Goal: Check status

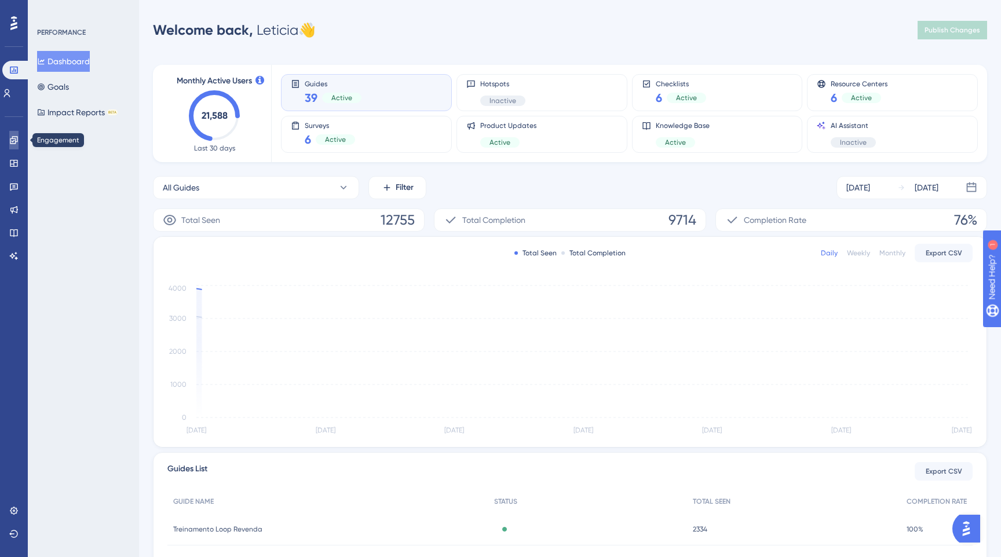
click at [15, 145] on link at bounding box center [13, 140] width 9 height 19
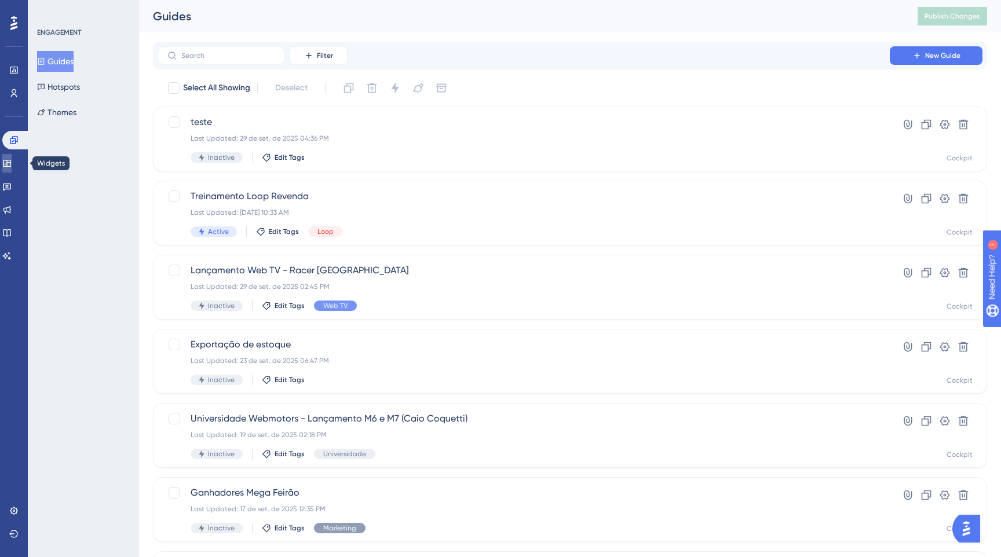
click at [10, 170] on link at bounding box center [6, 163] width 9 height 19
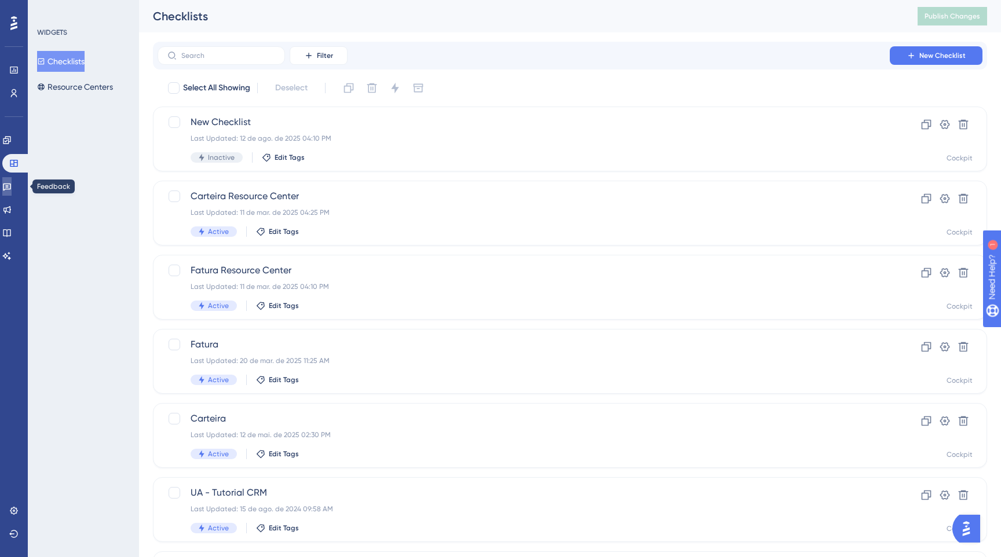
click at [12, 191] on icon at bounding box center [6, 186] width 9 height 9
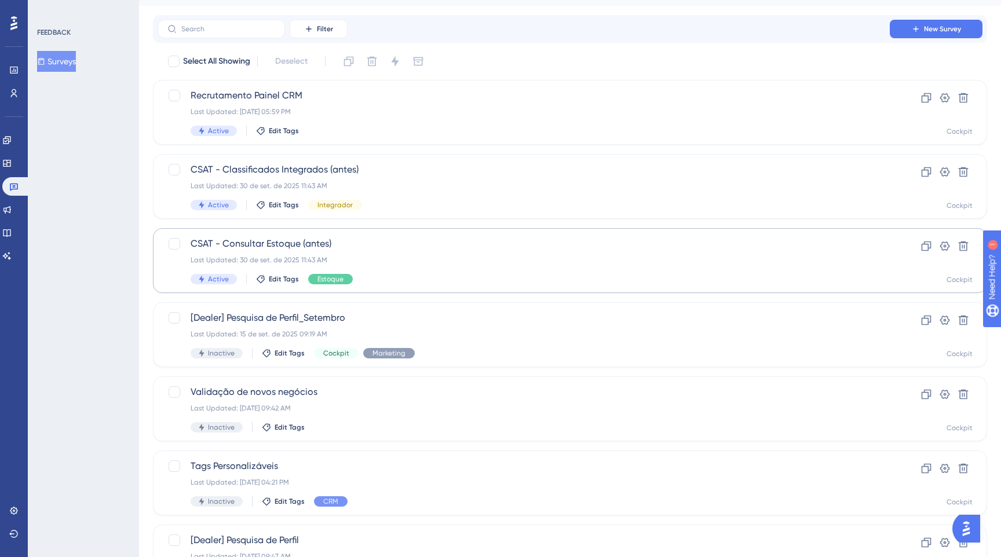
scroll to position [30, 0]
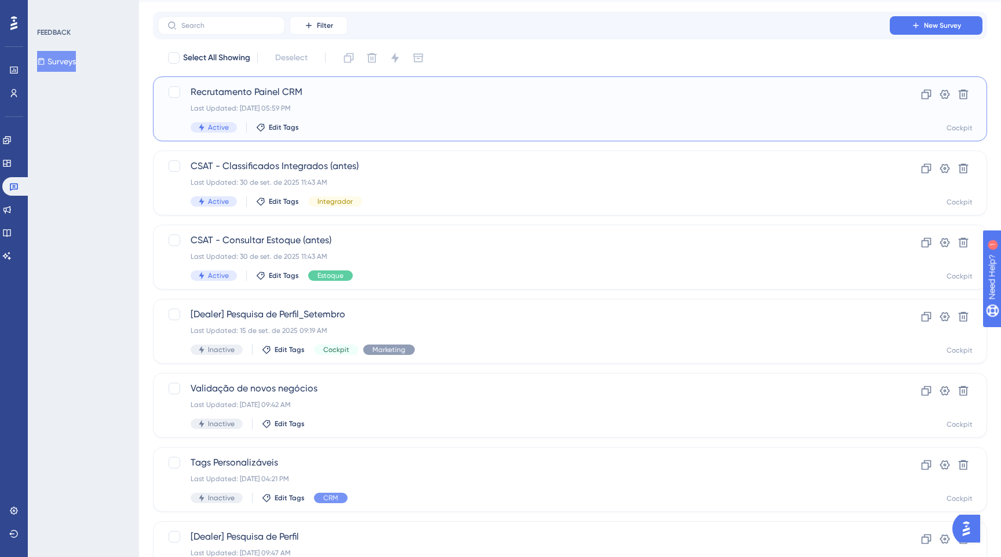
click at [390, 107] on div "Last Updated: [DATE] 05:59 PM" at bounding box center [524, 108] width 666 height 9
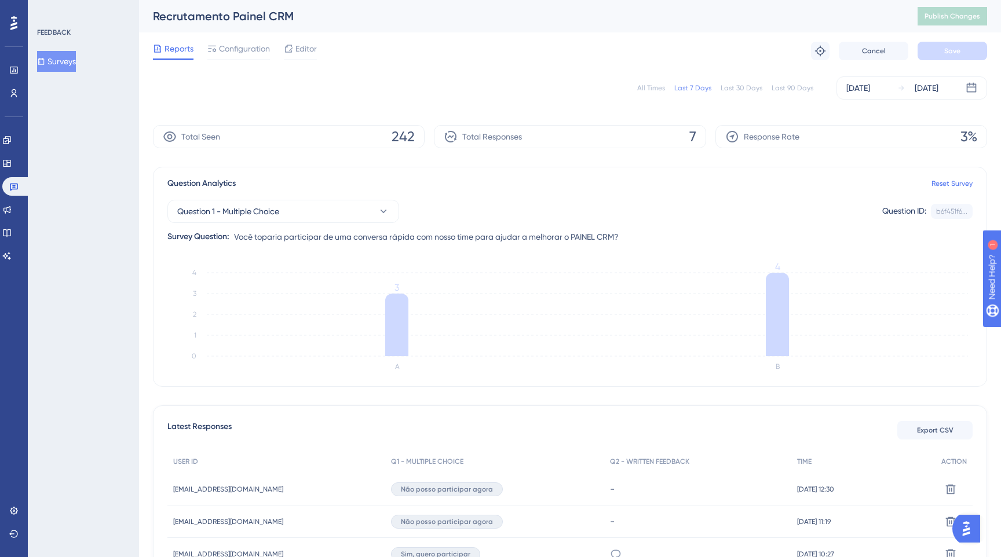
click at [50, 67] on button "Surveys" at bounding box center [56, 61] width 39 height 21
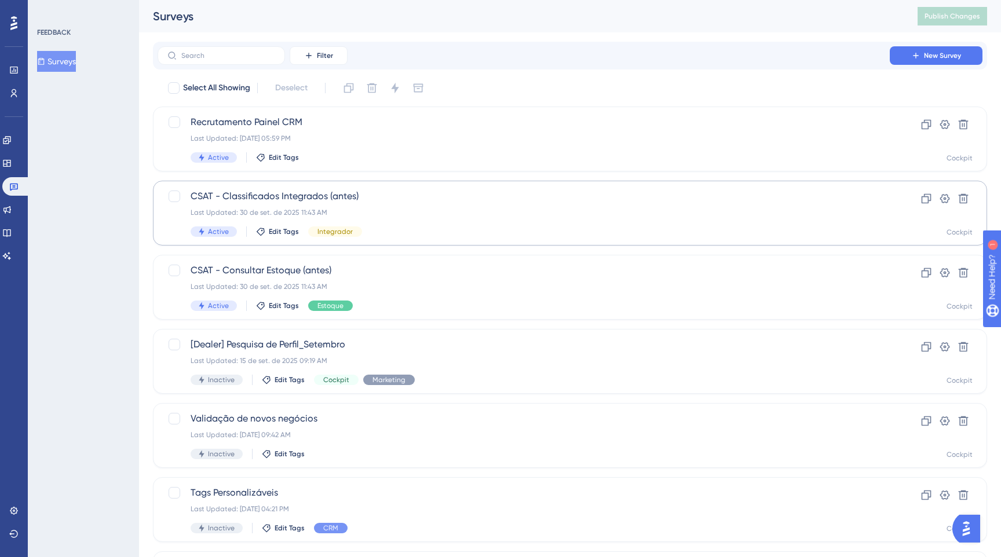
scroll to position [342, 0]
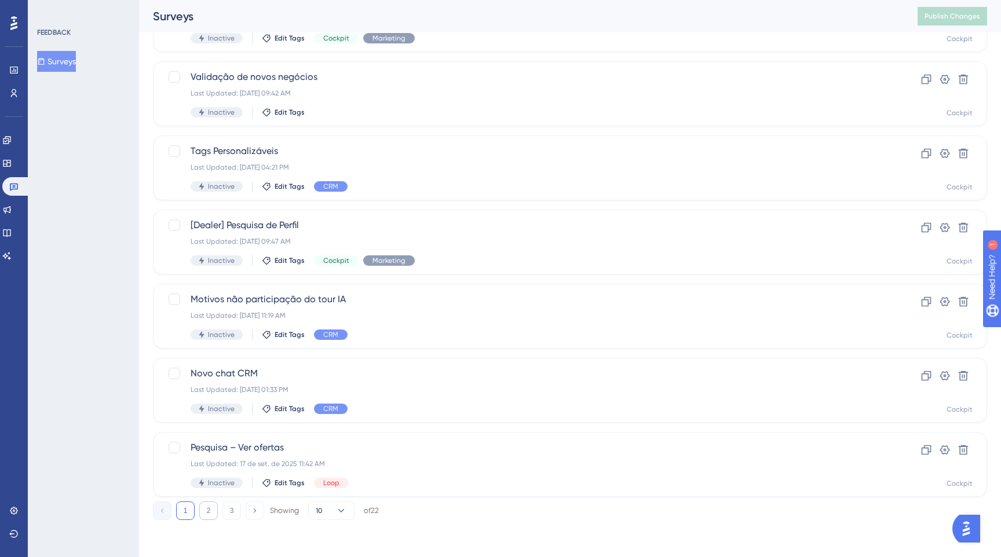
click at [212, 513] on button "2" at bounding box center [208, 511] width 19 height 19
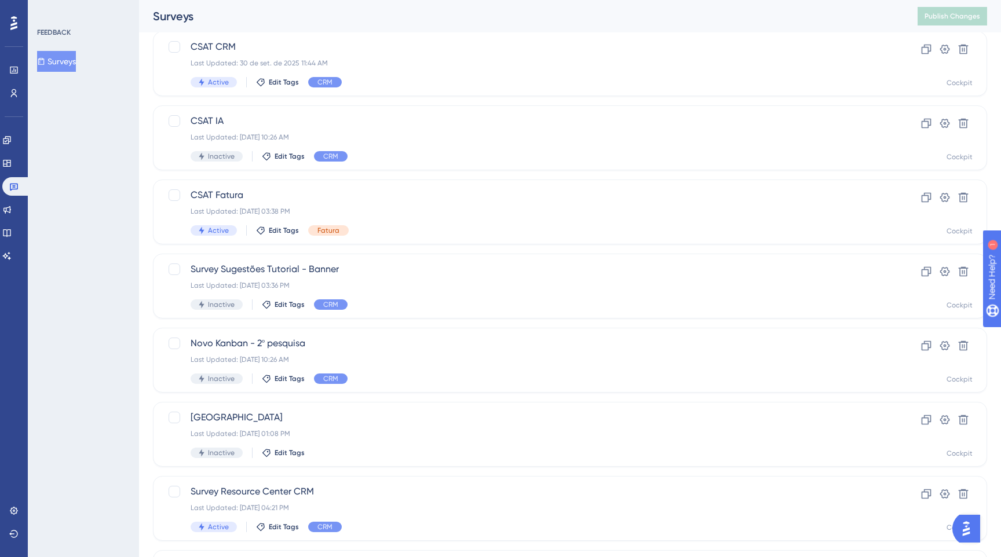
scroll to position [57, 0]
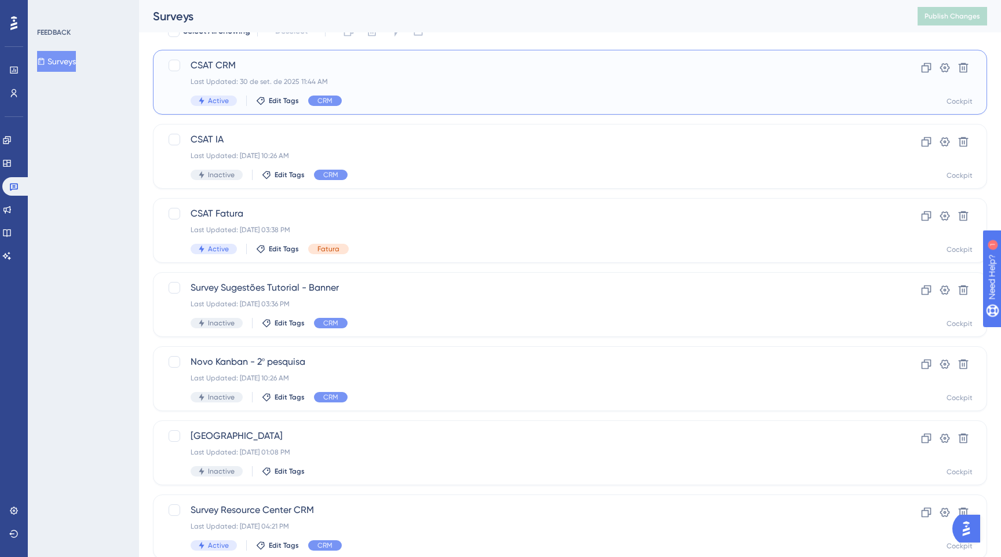
click at [396, 104] on div "Active Edit Tags CRM" at bounding box center [524, 101] width 666 height 10
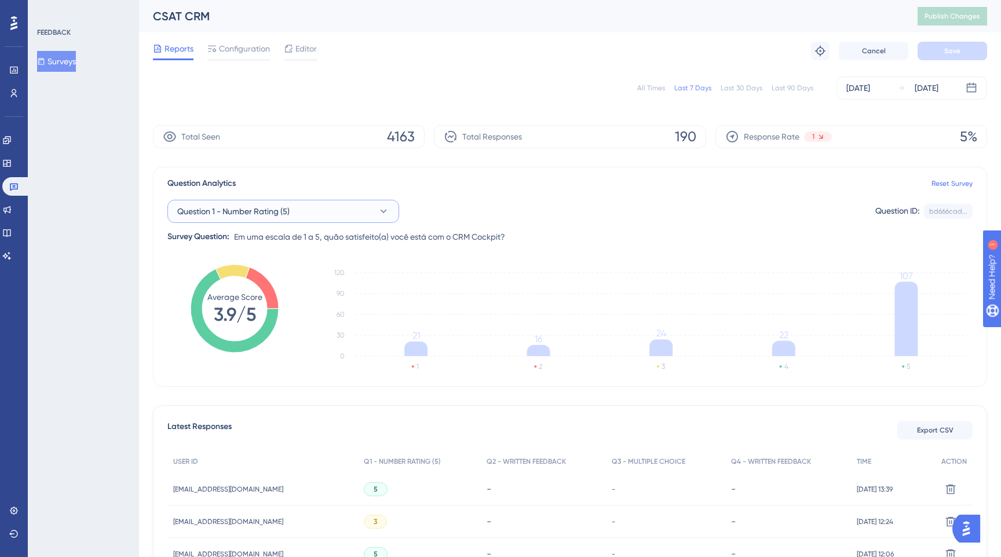
click at [389, 211] on icon at bounding box center [384, 212] width 12 height 12
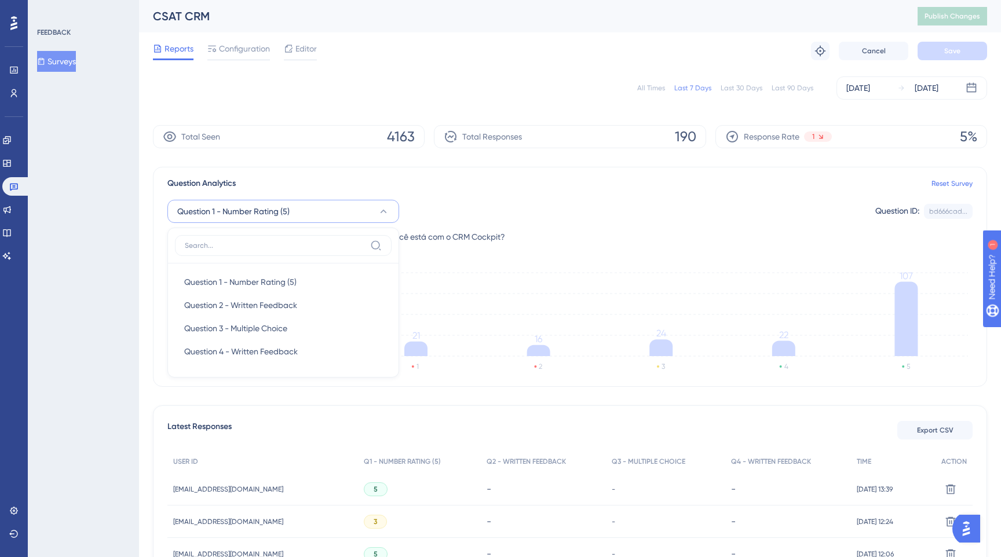
click at [372, 211] on button "Question 1 - Number Rating (5)" at bounding box center [283, 211] width 232 height 23
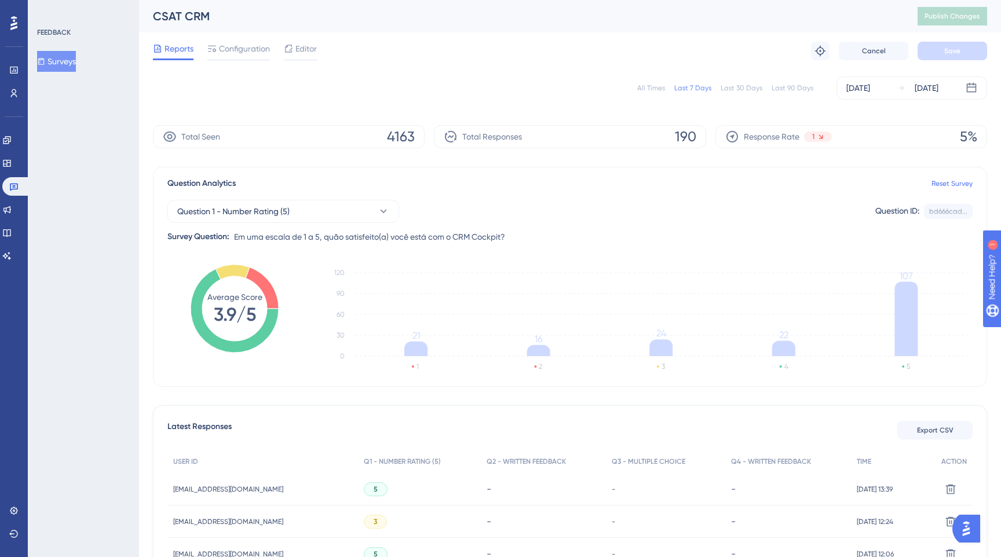
scroll to position [2, 0]
click at [757, 70] on div "All Times Last 7 Days Last 30 Days Last 90 Days [DATE] [DATE]" at bounding box center [570, 85] width 834 height 37
click at [746, 85] on div "Last 30 Days" at bounding box center [742, 85] width 42 height 9
click at [650, 87] on div "All Times" at bounding box center [651, 85] width 28 height 9
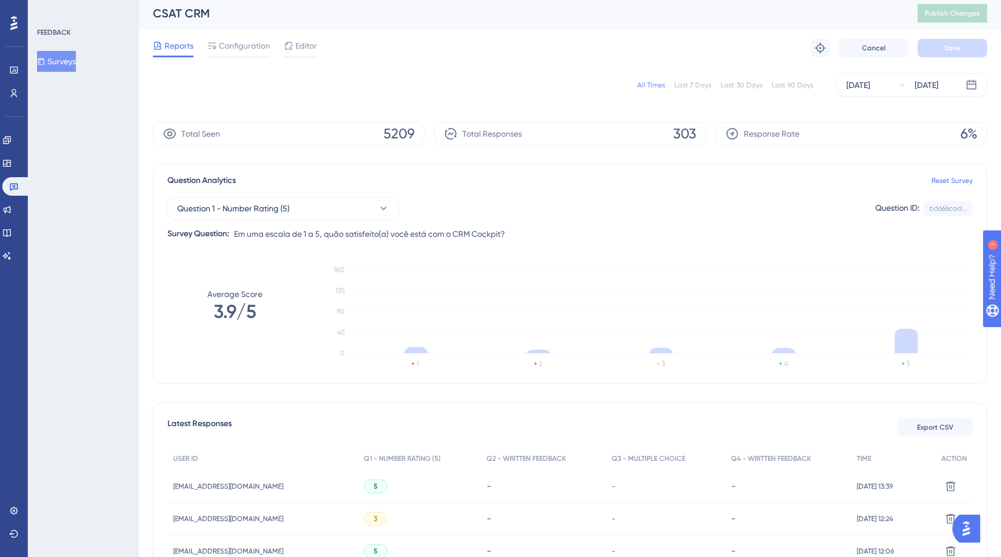
scroll to position [0, 0]
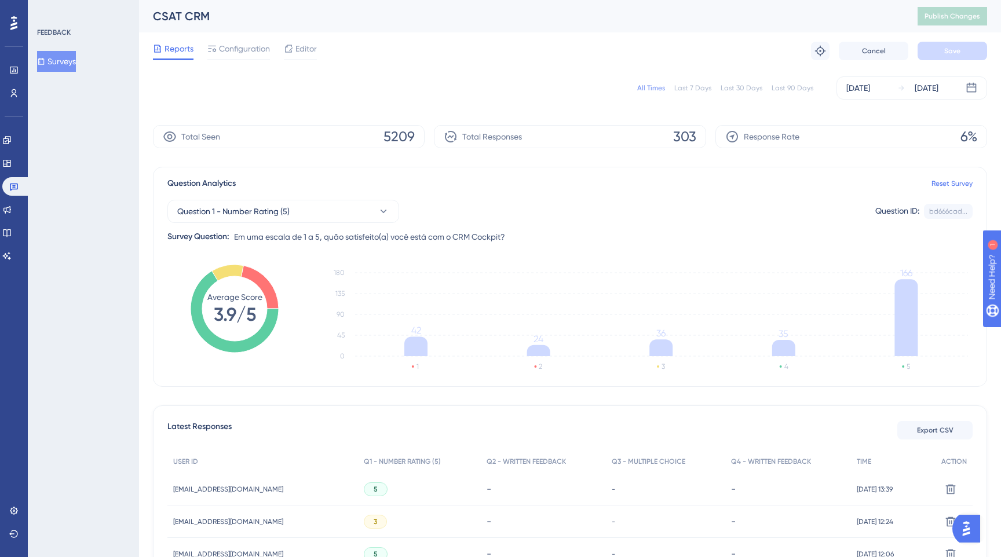
click at [685, 87] on div "Last 7 Days" at bounding box center [692, 87] width 37 height 9
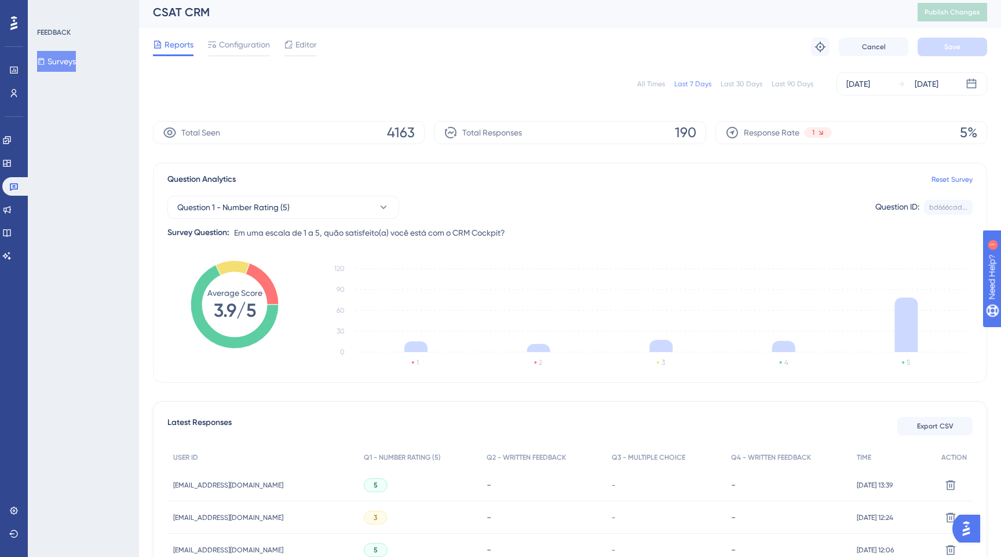
scroll to position [1, 0]
